Goal: Task Accomplishment & Management: Use online tool/utility

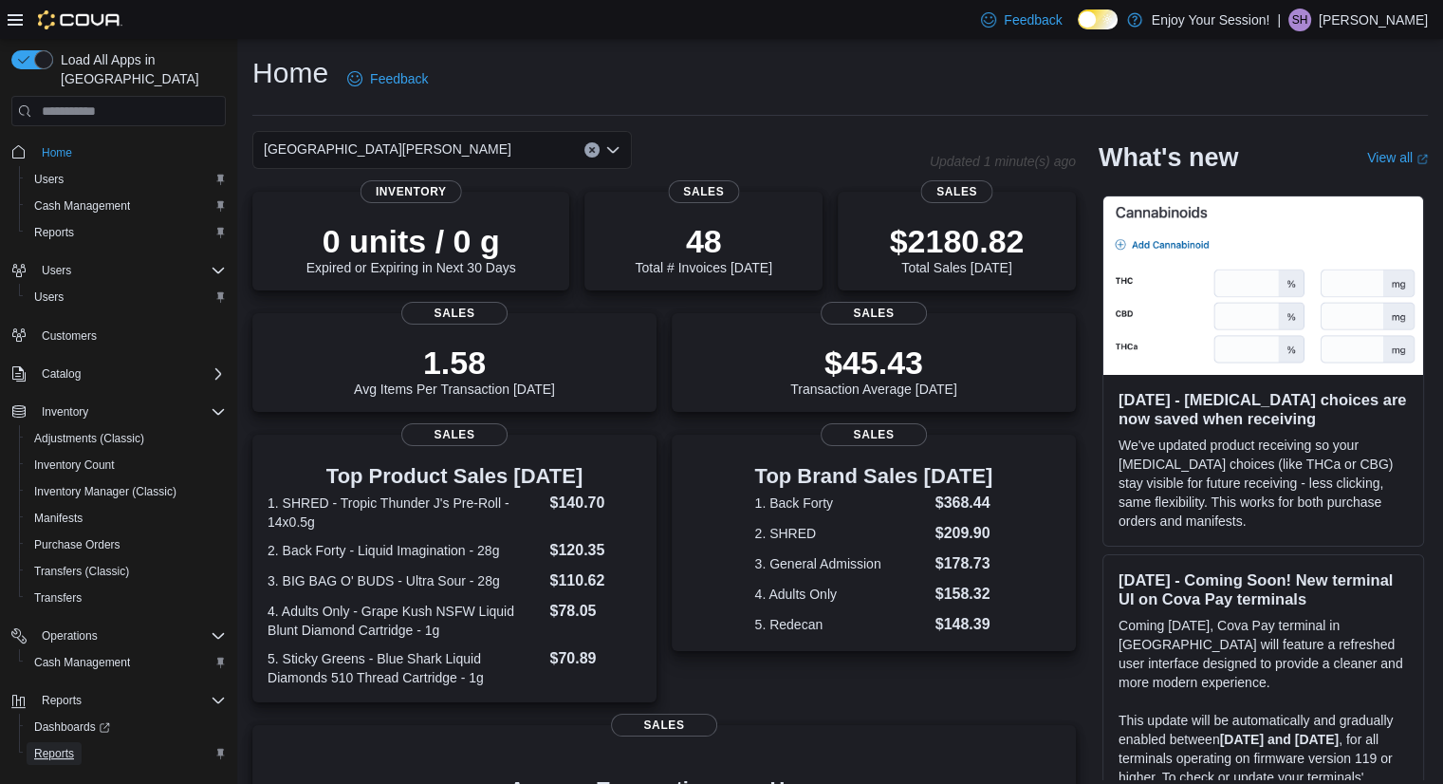
click at [64, 746] on span "Reports" at bounding box center [54, 753] width 40 height 15
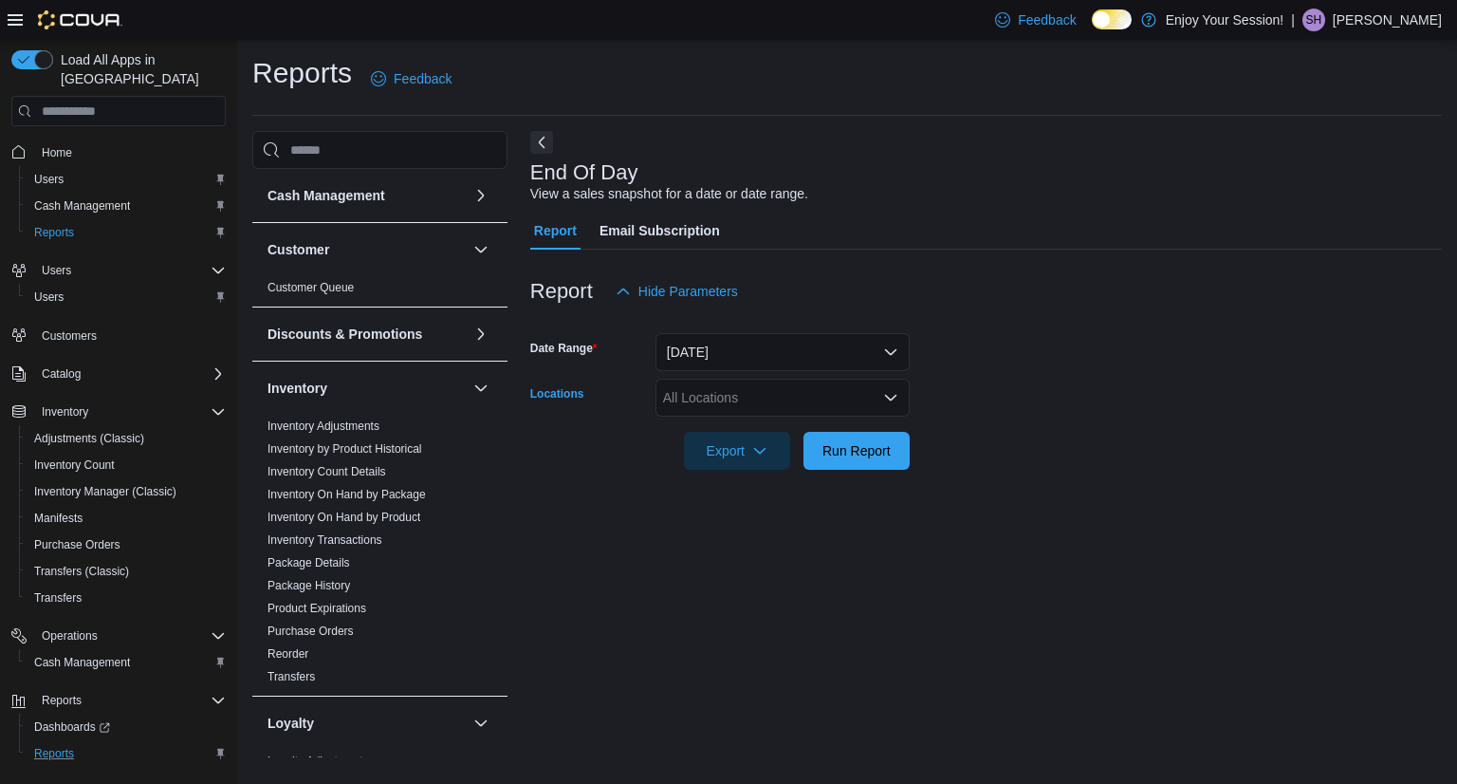
click at [698, 388] on div "All Locations" at bounding box center [782, 397] width 254 height 38
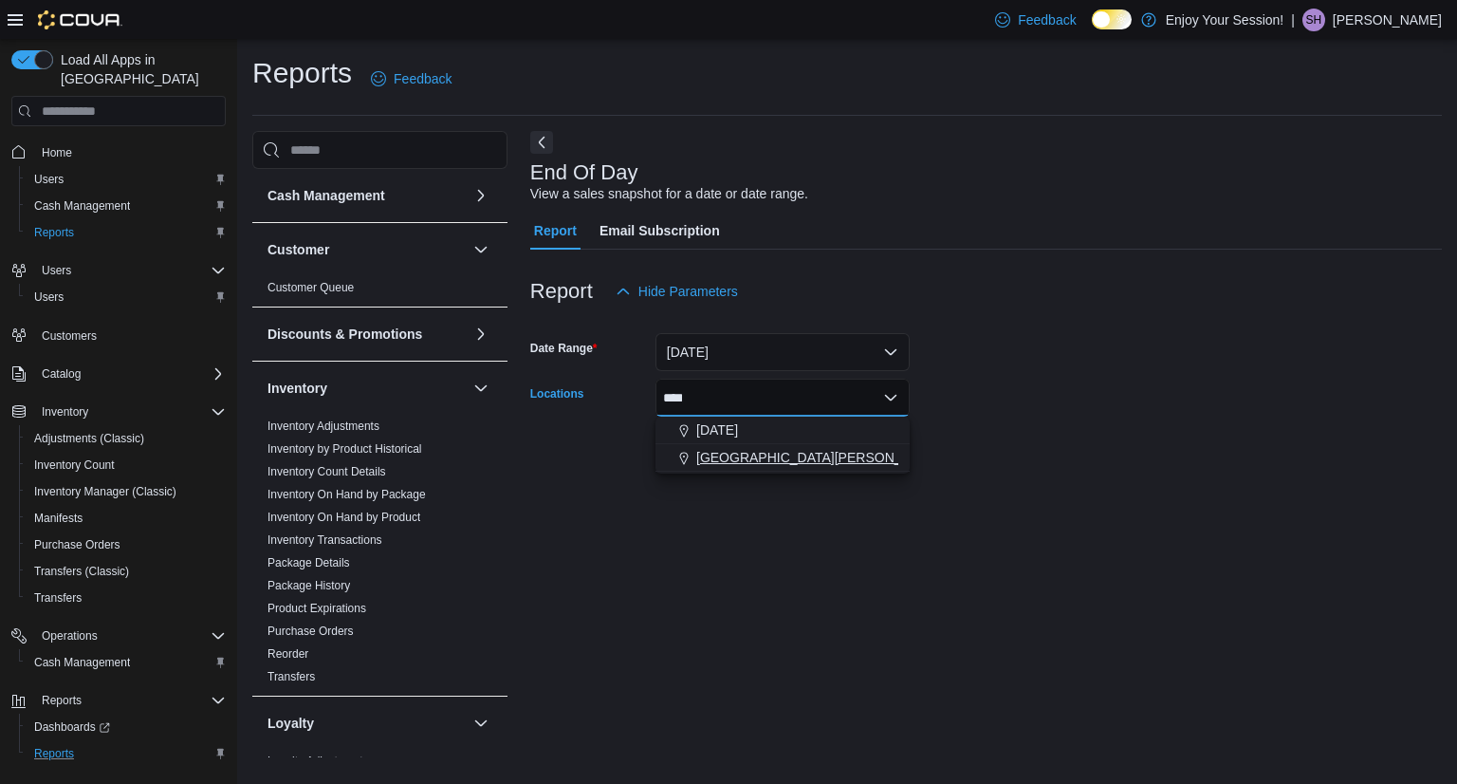
type input "****"
click at [739, 465] on span "[GEOGRAPHIC_DATA][PERSON_NAME]" at bounding box center [820, 457] width 248 height 19
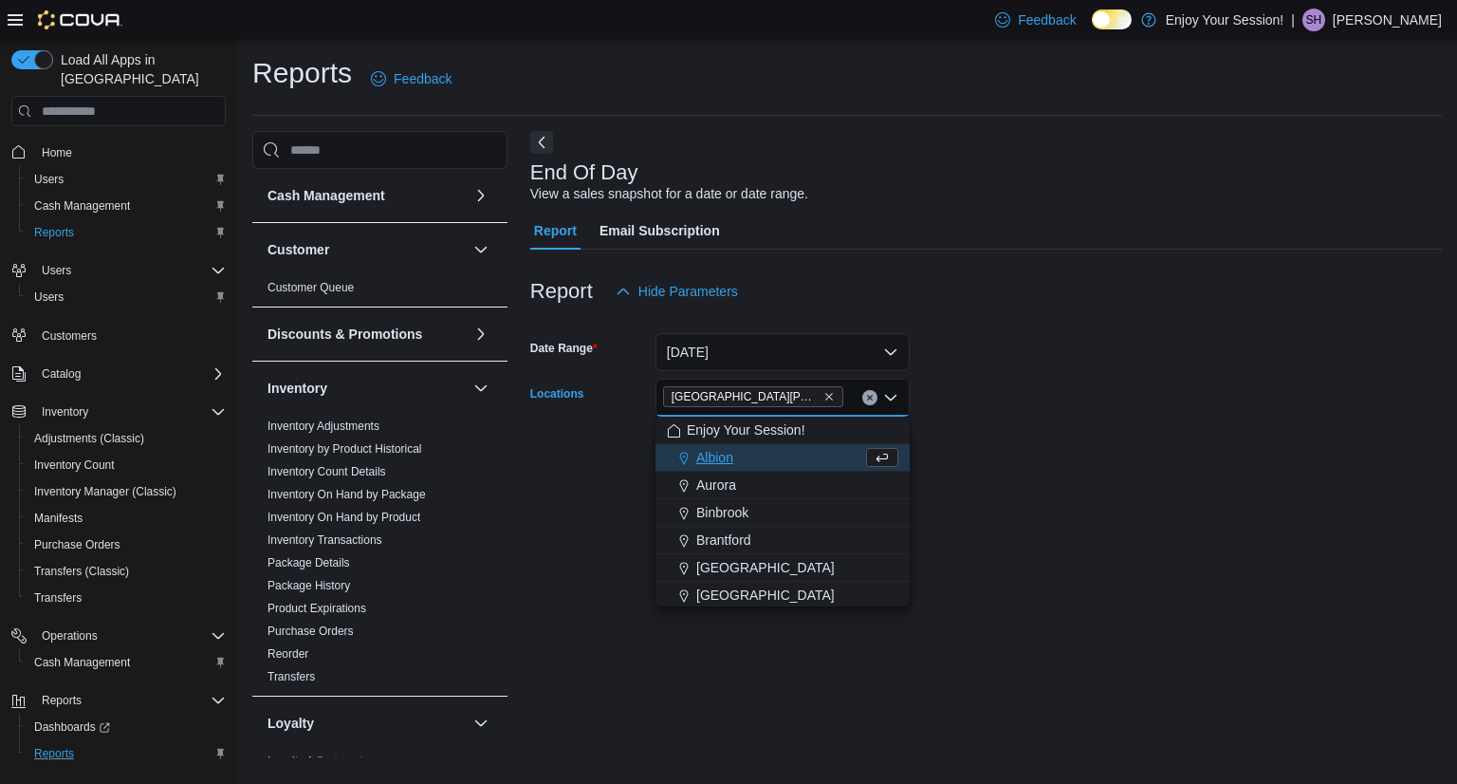
click at [1125, 407] on form "Date Range [DATE] Locations [GEOGRAPHIC_DATA][PERSON_NAME] Combo box. Selected.…" at bounding box center [986, 389] width 912 height 159
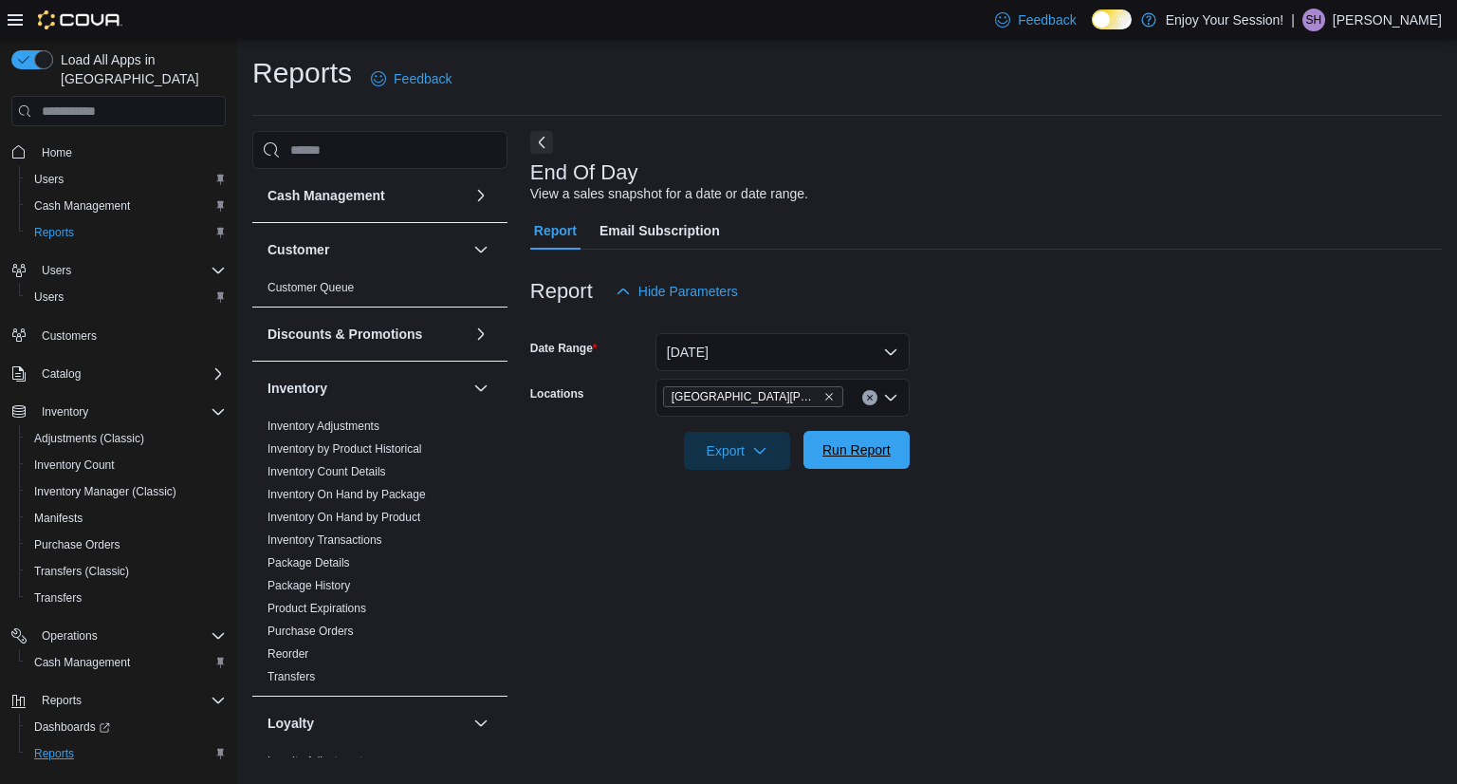
click at [848, 449] on span "Run Report" at bounding box center [856, 449] width 68 height 19
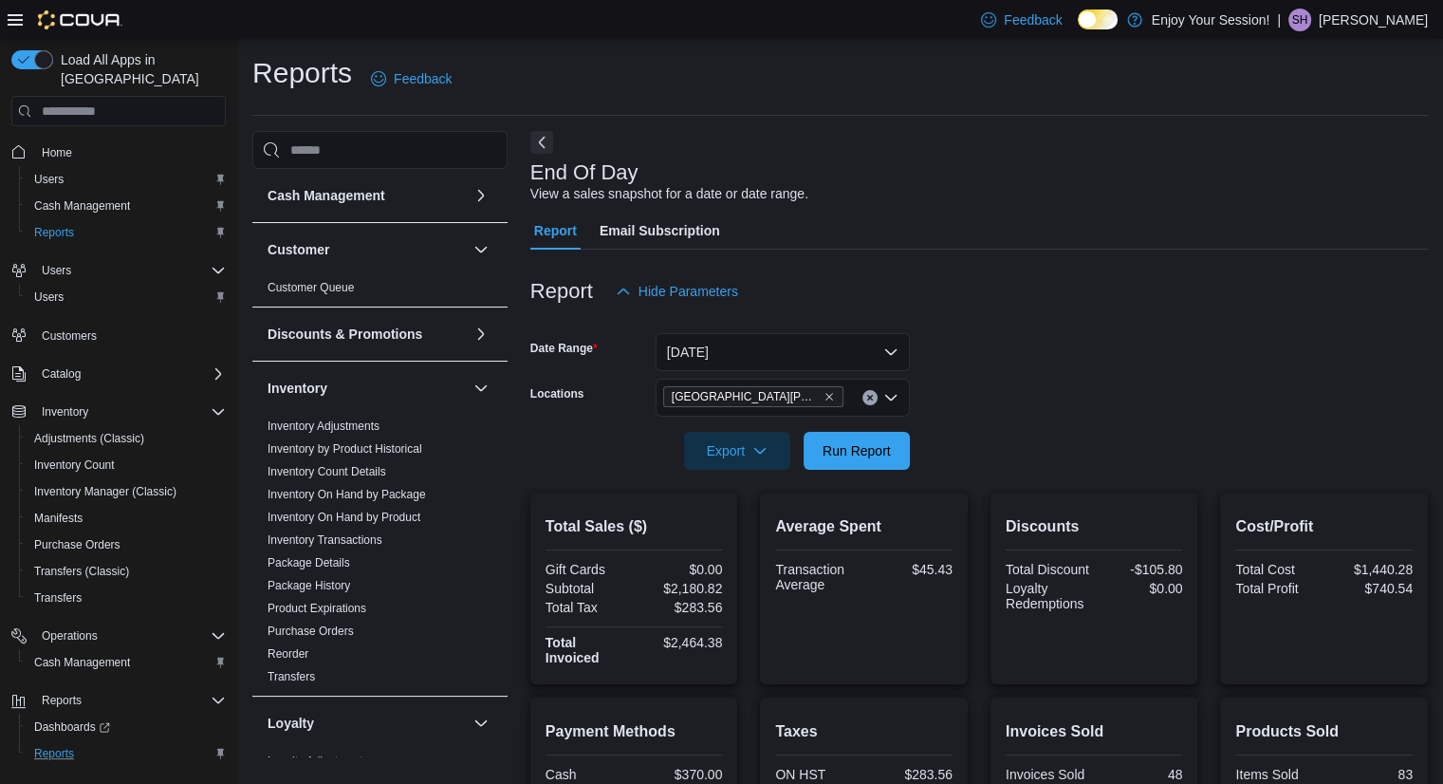
scroll to position [385, 0]
